Goal: Communication & Community: Answer question/provide support

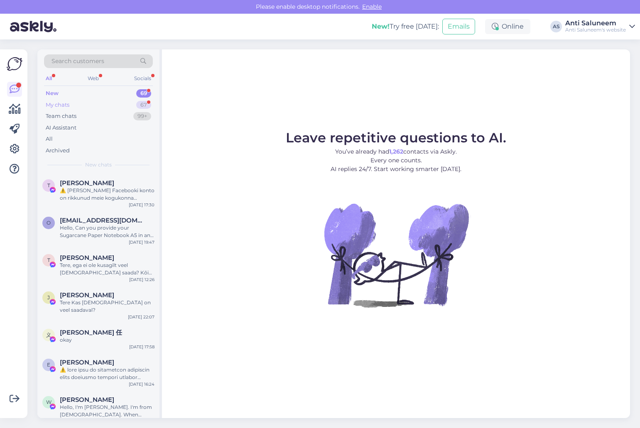
click at [90, 107] on div "My chats 67" at bounding box center [98, 105] width 109 height 12
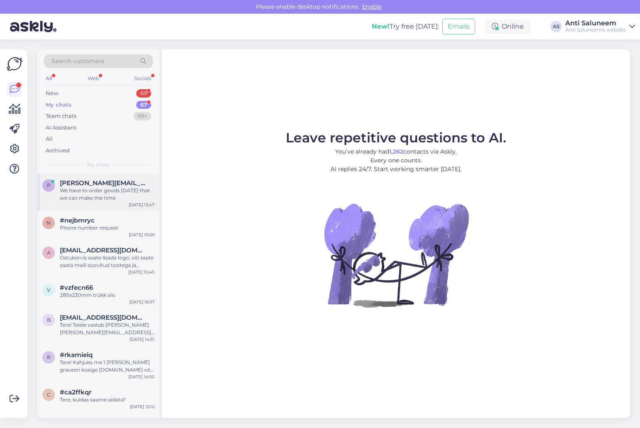
click at [110, 183] on span "[PERSON_NAME][EMAIL_ADDRESS][PERSON_NAME][DOMAIN_NAME]" at bounding box center [103, 182] width 86 height 7
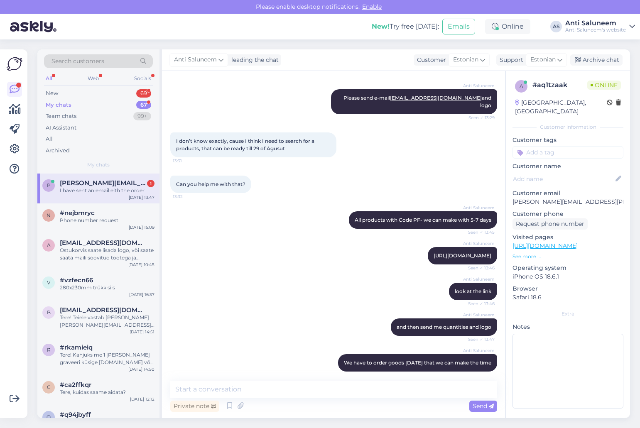
scroll to position [199, 0]
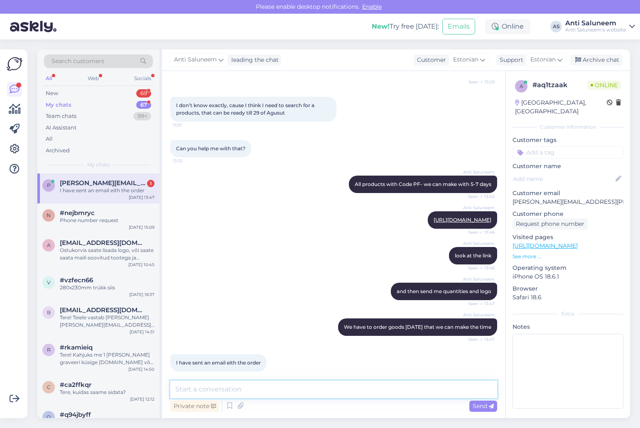
click at [249, 389] on textarea at bounding box center [333, 389] width 327 height 17
type textarea "ok"
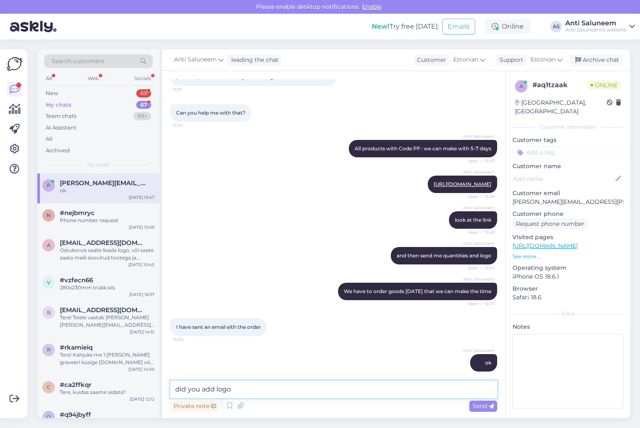
type textarea "did you add logo?"
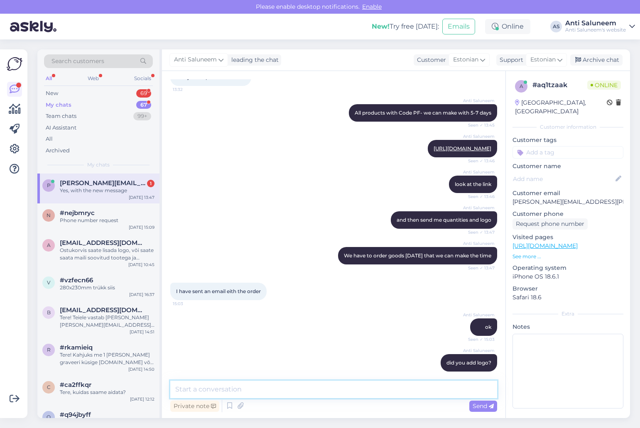
scroll to position [306, 0]
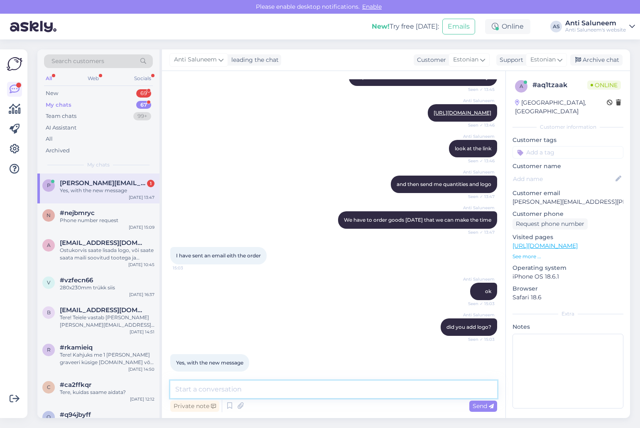
click at [222, 392] on textarea at bounding box center [333, 389] width 327 height 17
type textarea "ok we will make artworks"
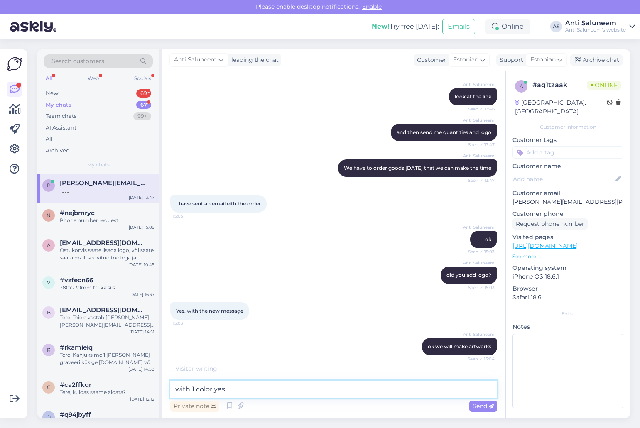
type textarea "with 1 color yes?"
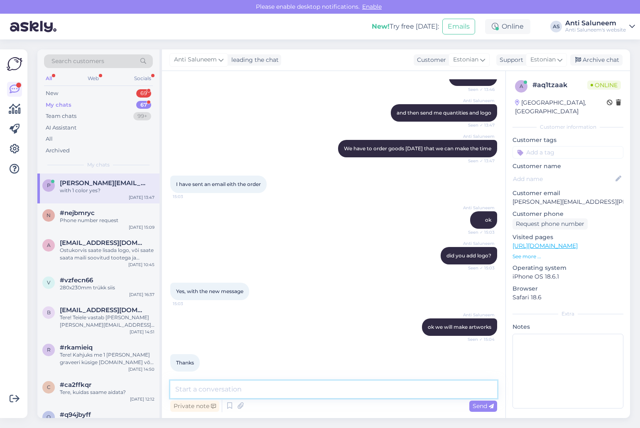
scroll to position [413, 0]
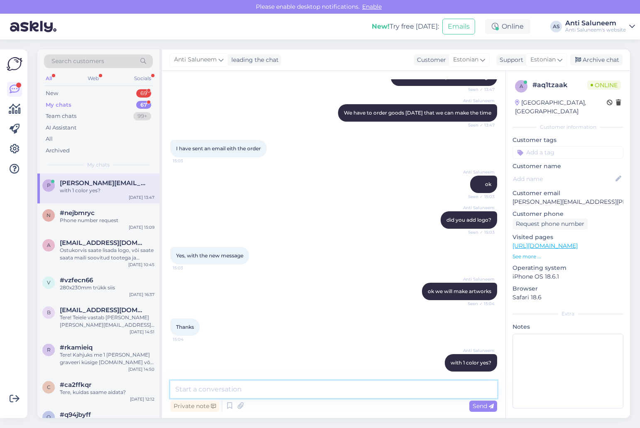
click at [211, 393] on textarea at bounding box center [333, 389] width 327 height 17
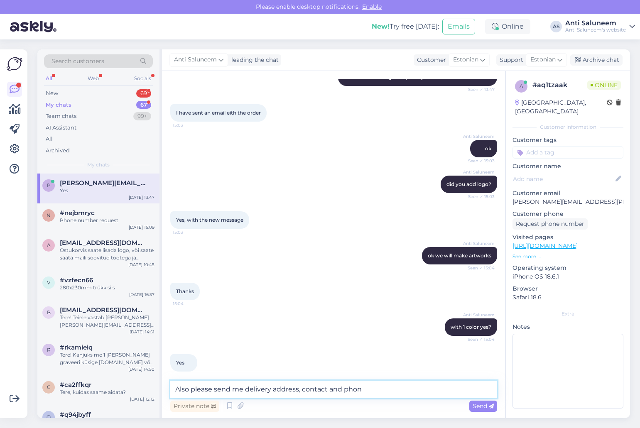
type textarea "Also please send me delivery address, contact and phone"
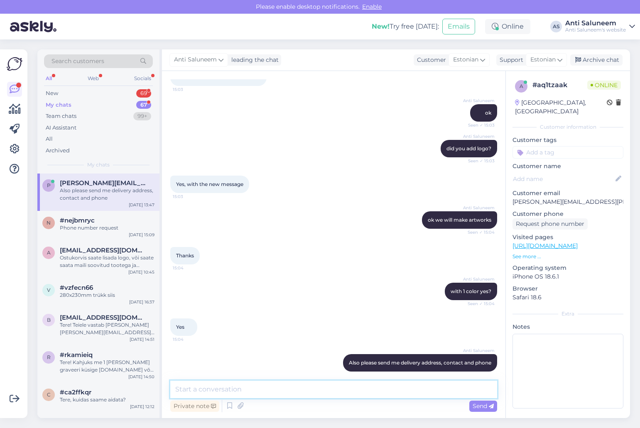
click at [241, 385] on textarea at bounding box center [333, 389] width 327 height 17
type textarea "We need the logo vector format .ai, .cdr, .eps, .pdf , .svg"
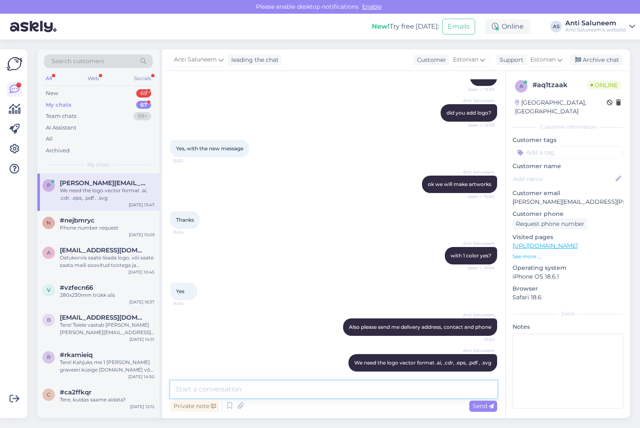
click at [267, 392] on textarea at bounding box center [333, 389] width 327 height 17
type textarea "Can you send it"
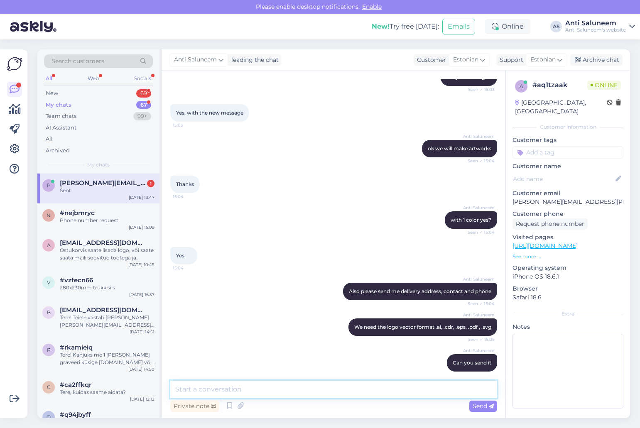
scroll to position [592, 0]
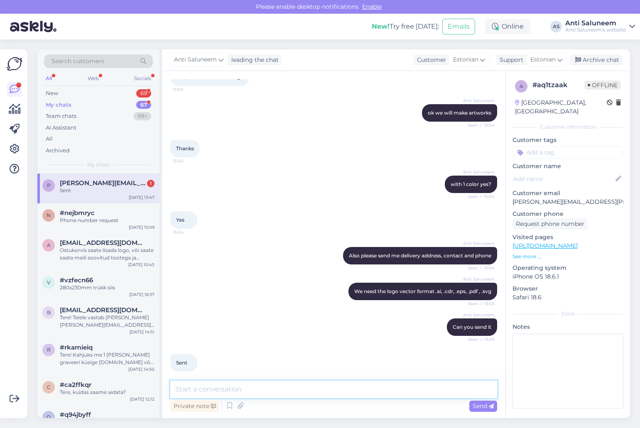
click at [253, 389] on textarea at bounding box center [333, 389] width 327 height 17
type textarea "I sent the offer is it ok?"
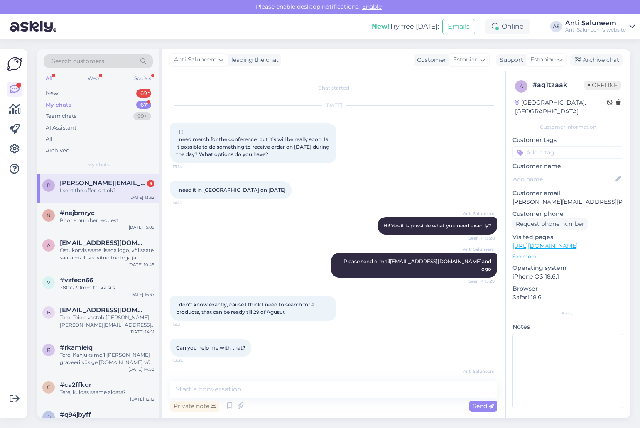
scroll to position [628, 0]
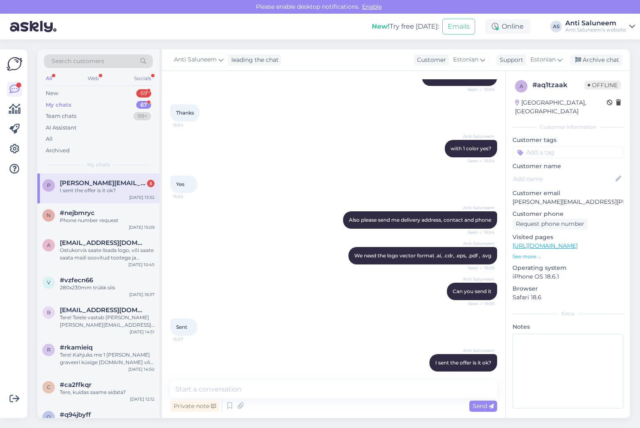
click at [126, 185] on span "[PERSON_NAME][EMAIL_ADDRESS][PERSON_NAME][DOMAIN_NAME]" at bounding box center [103, 182] width 86 height 7
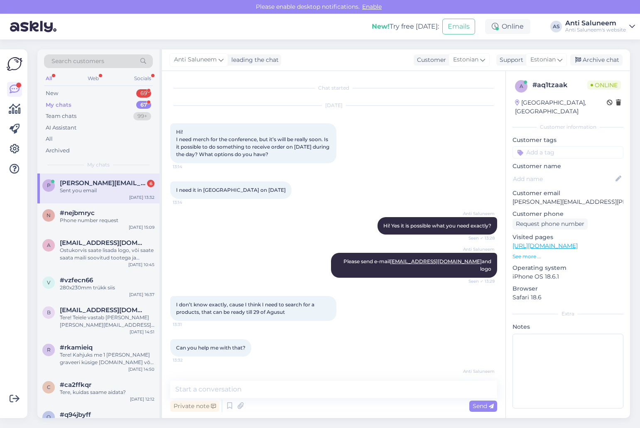
scroll to position [663, 0]
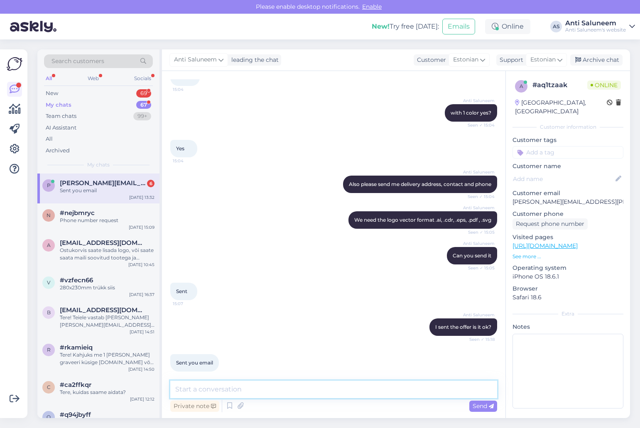
click at [245, 392] on textarea at bounding box center [333, 389] width 327 height 17
click at [236, 394] on textarea at bounding box center [333, 389] width 327 height 17
type textarea "yes soon i will send artworks designer is doing it now"
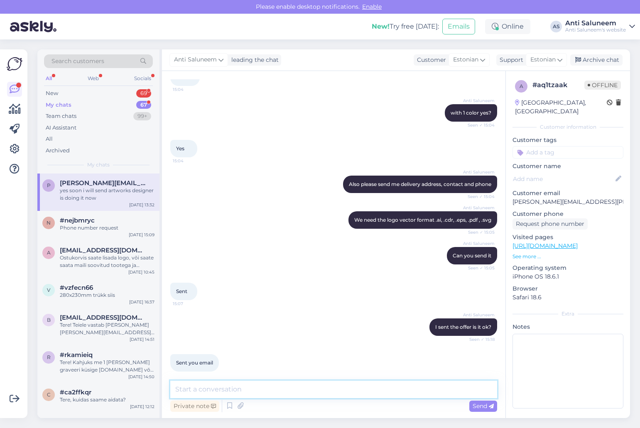
scroll to position [699, 0]
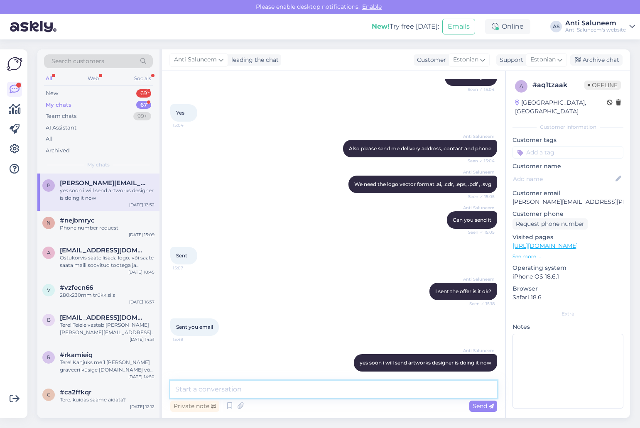
click at [287, 395] on textarea at bounding box center [333, 389] width 327 height 17
type textarea "i send the artworks"
